Goal: Task Accomplishment & Management: Complete application form

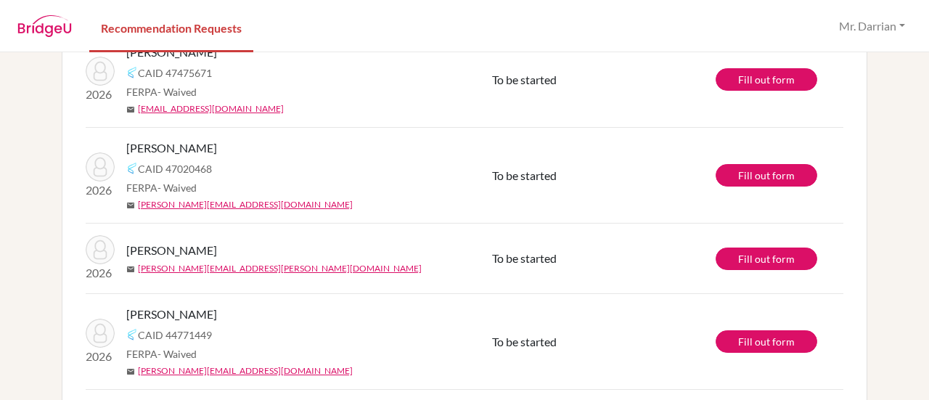
scroll to position [1161, 0]
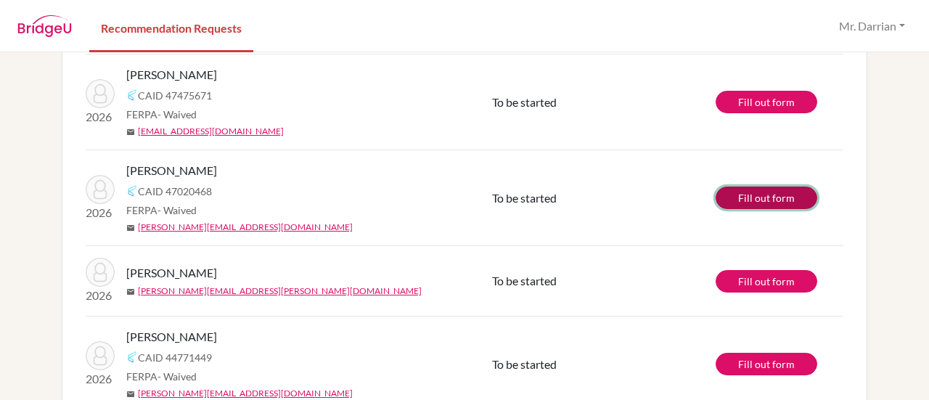
click at [748, 192] on link "Fill out form" at bounding box center [766, 197] width 102 height 22
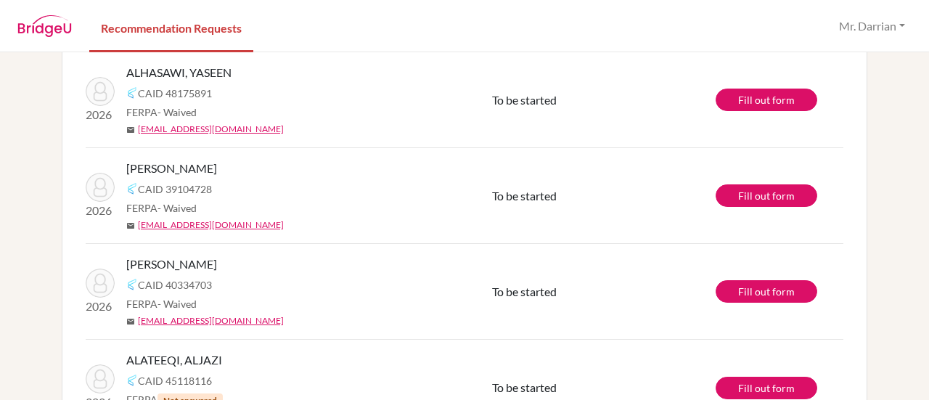
scroll to position [444, 0]
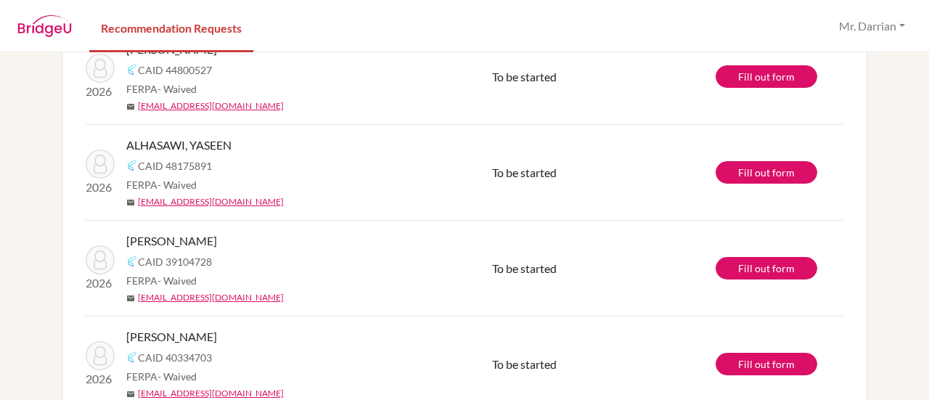
drag, startPoint x: 287, startPoint y: 248, endPoint x: 249, endPoint y: 249, distance: 38.5
click at [249, 249] on div "ALMOJIL, FAHAD CAID 39104728 FERPA - Waived mail fahadf.almojil@student.bbs.edu…" at bounding box center [314, 268] width 377 height 72
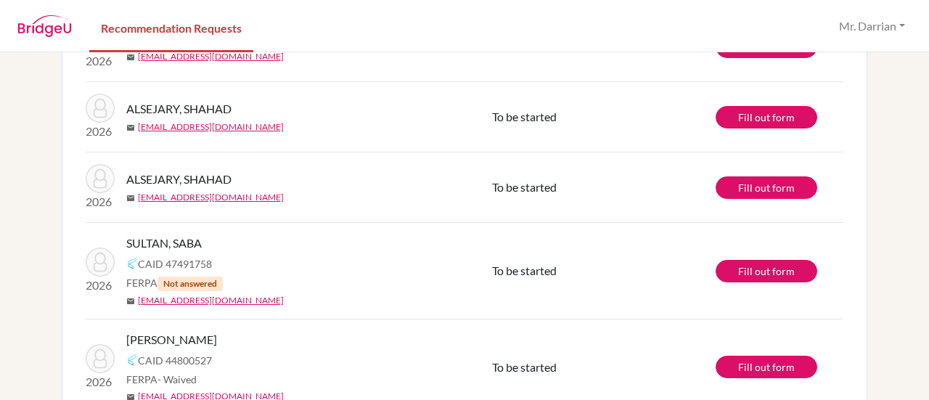
scroll to position [0, 0]
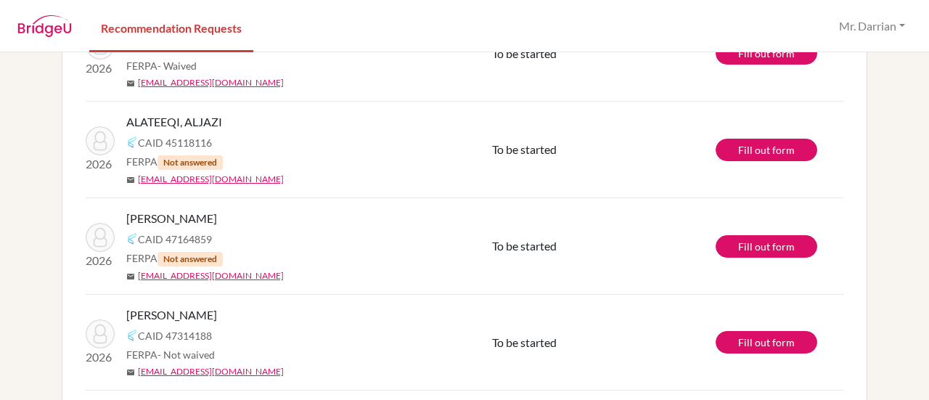
scroll to position [807, 0]
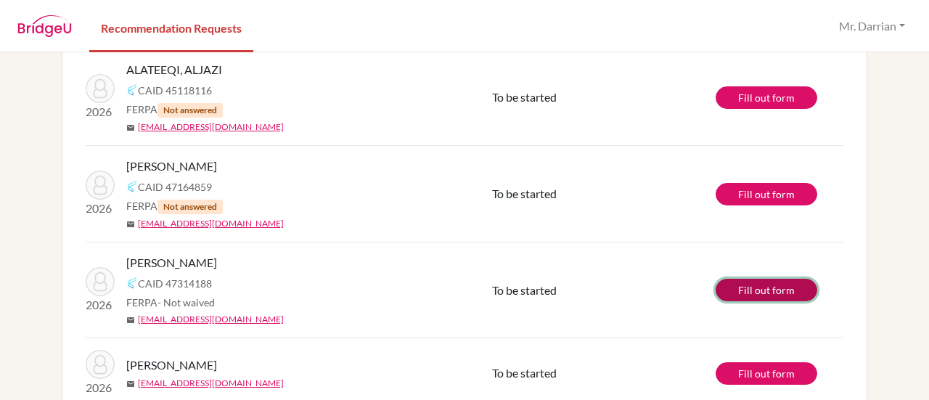
click at [756, 286] on link "Fill out form" at bounding box center [766, 290] width 102 height 22
